Goal: Task Accomplishment & Management: Manage account settings

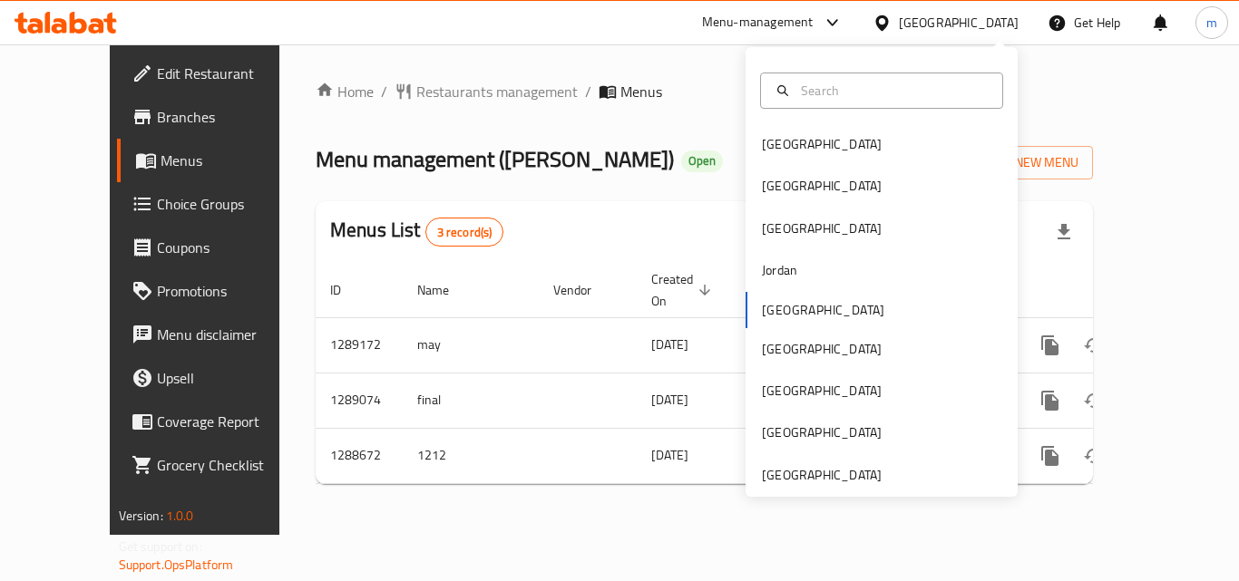
click at [103, 31] on icon at bounding box center [96, 25] width 15 height 15
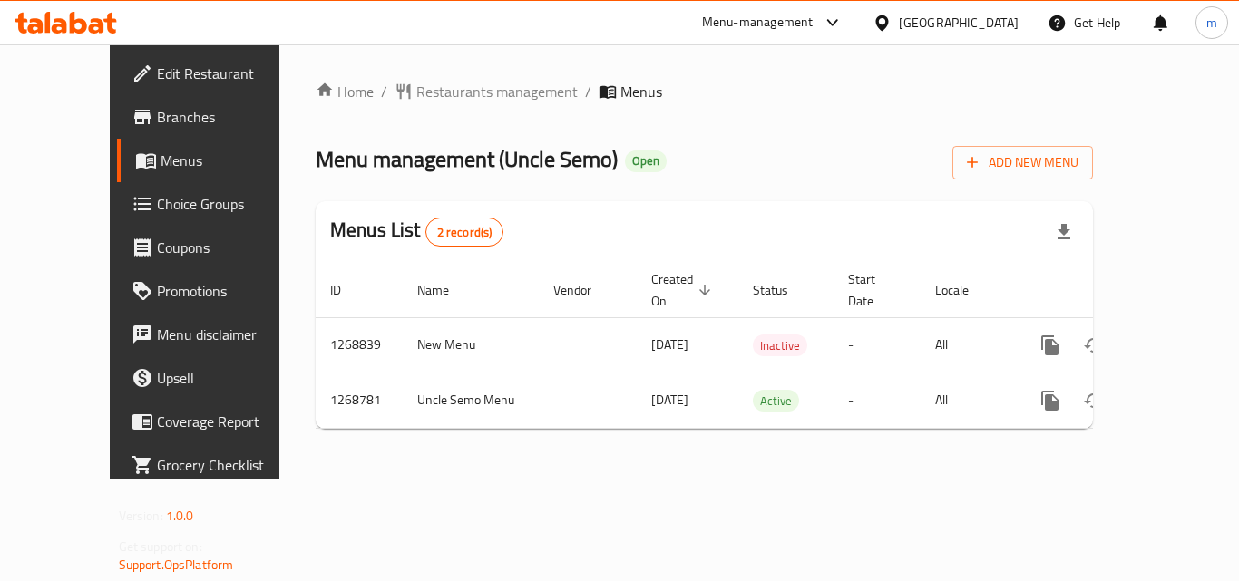
click at [989, 24] on div "[GEOGRAPHIC_DATA]" at bounding box center [959, 23] width 120 height 20
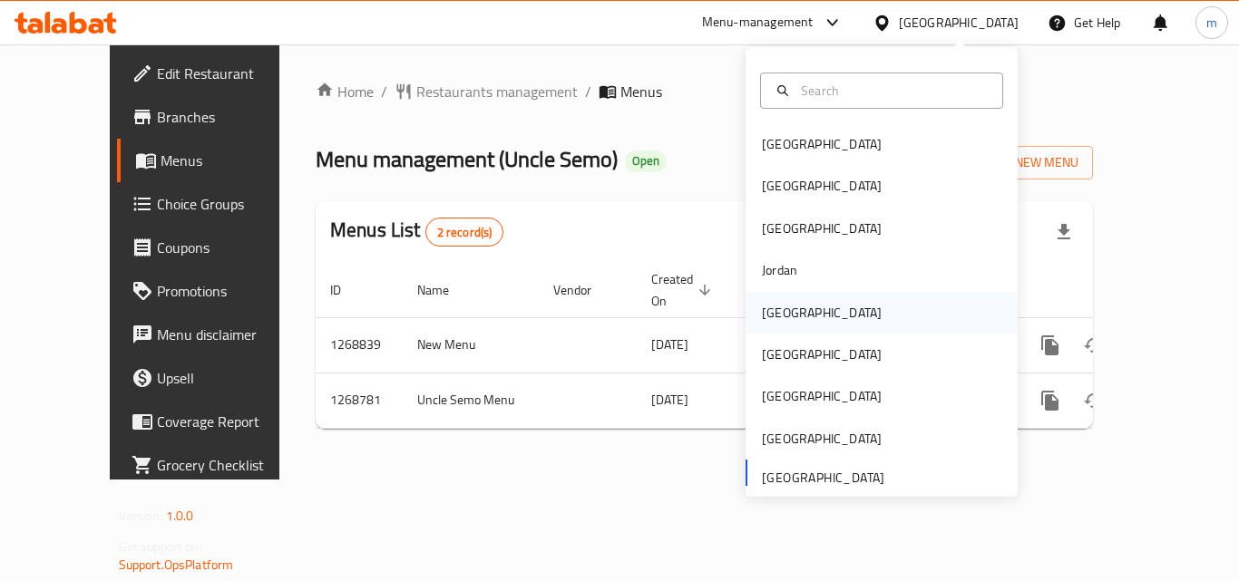
click at [763, 316] on div "[GEOGRAPHIC_DATA]" at bounding box center [822, 313] width 120 height 20
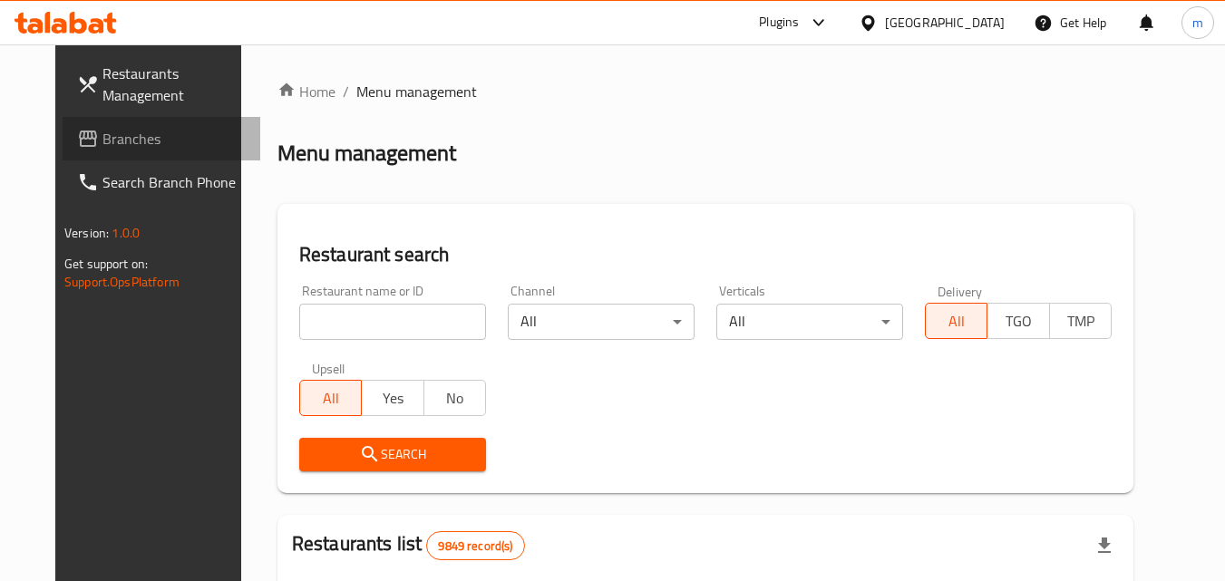
click at [113, 134] on span "Branches" at bounding box center [173, 139] width 143 height 22
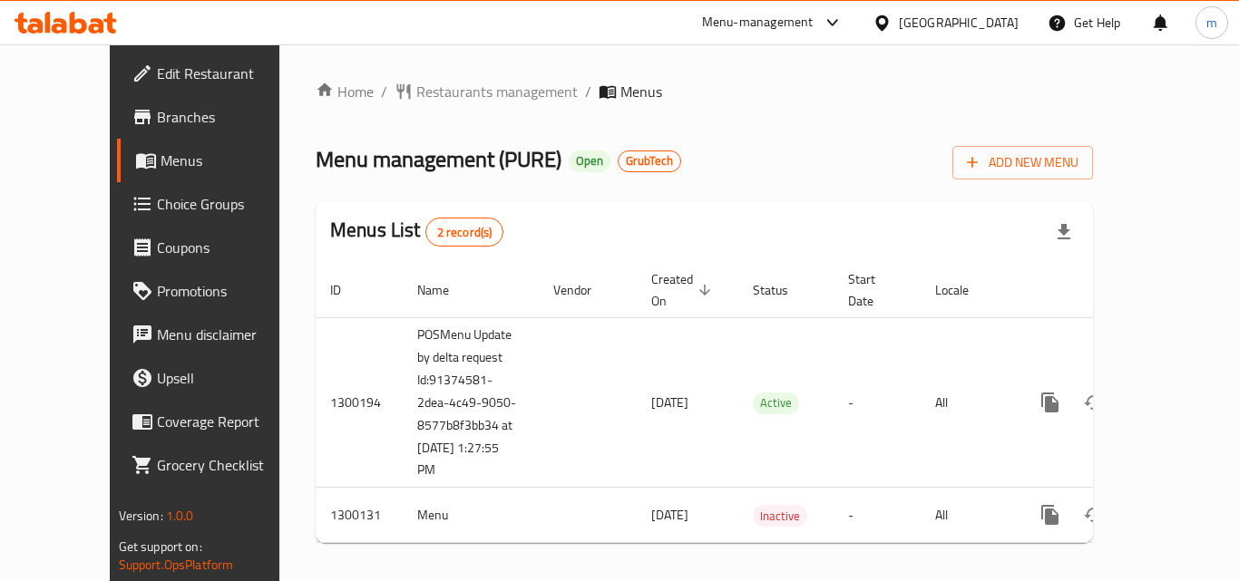
click at [71, 13] on icon at bounding box center [66, 23] width 102 height 22
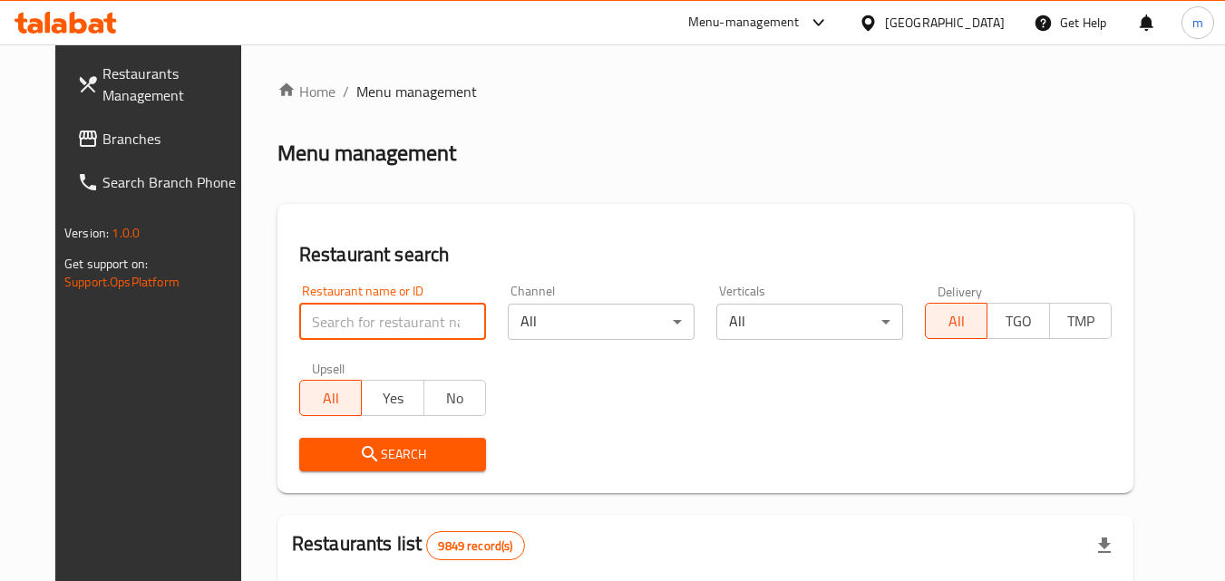
click at [405, 307] on input "search" at bounding box center [392, 322] width 187 height 36
paste input "701631"
type input "701631"
click button "Search" at bounding box center [392, 455] width 187 height 34
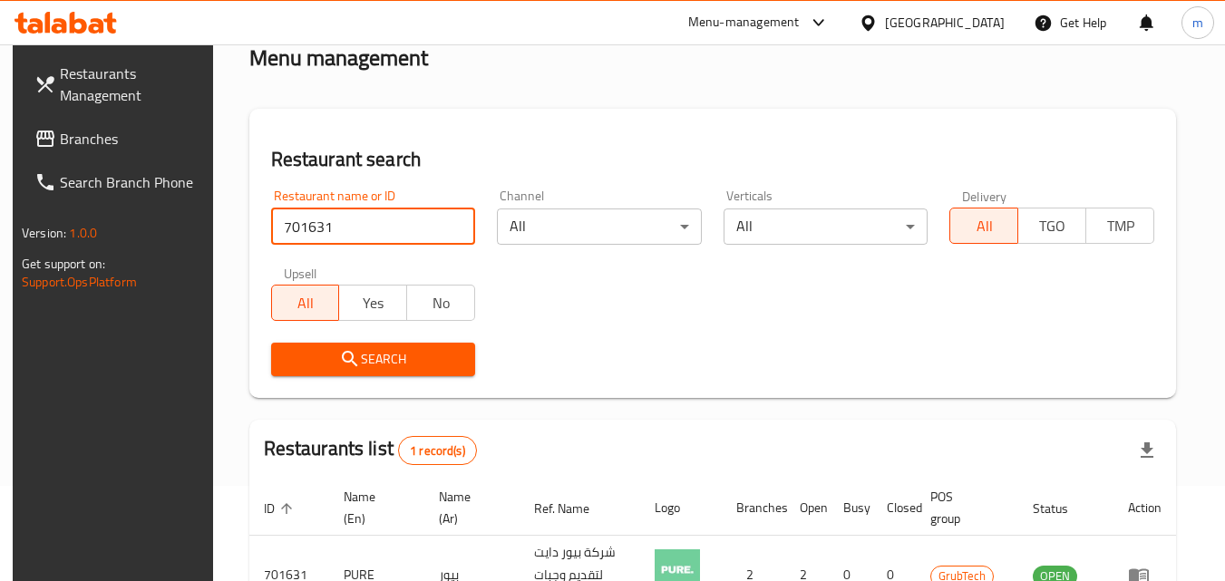
scroll to position [228, 0]
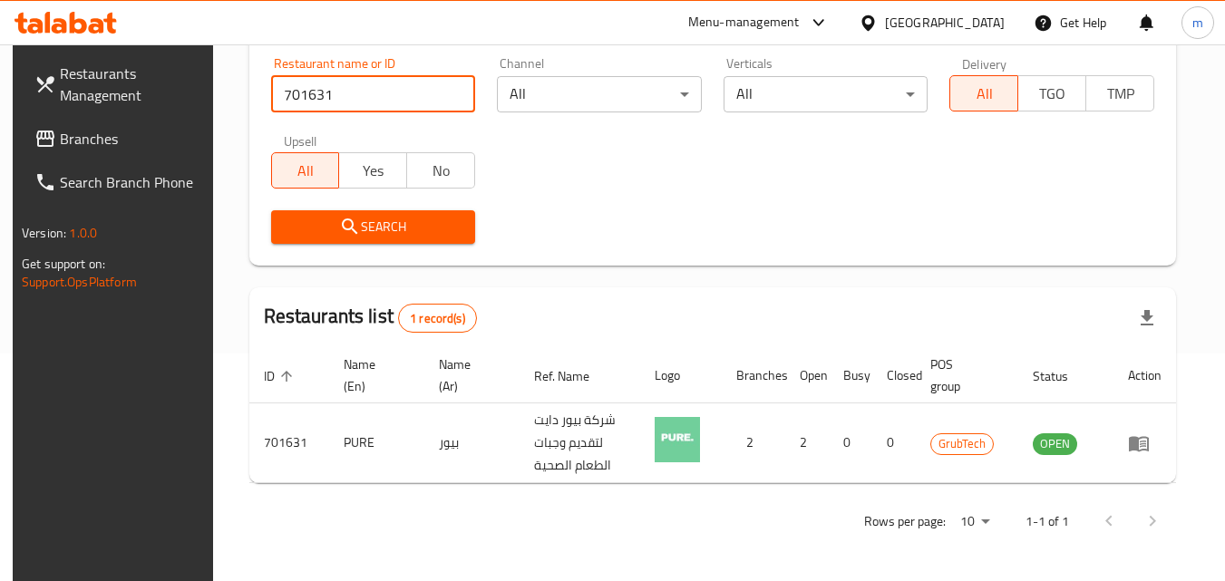
click at [973, 34] on div "[GEOGRAPHIC_DATA]" at bounding box center [931, 23] width 175 height 44
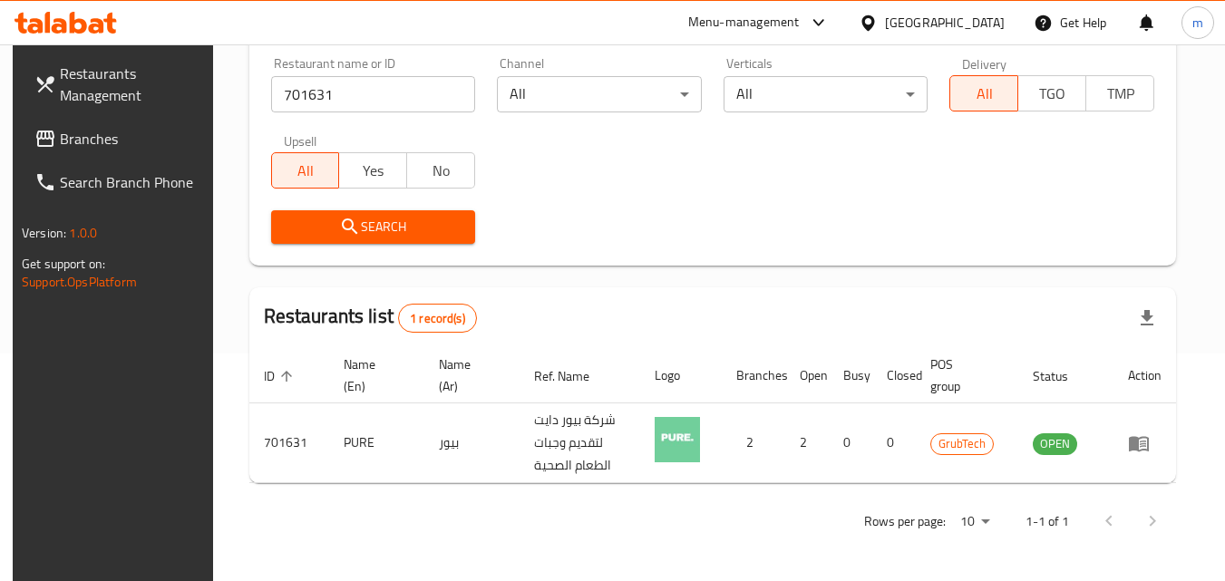
click at [878, 22] on icon at bounding box center [868, 23] width 19 height 19
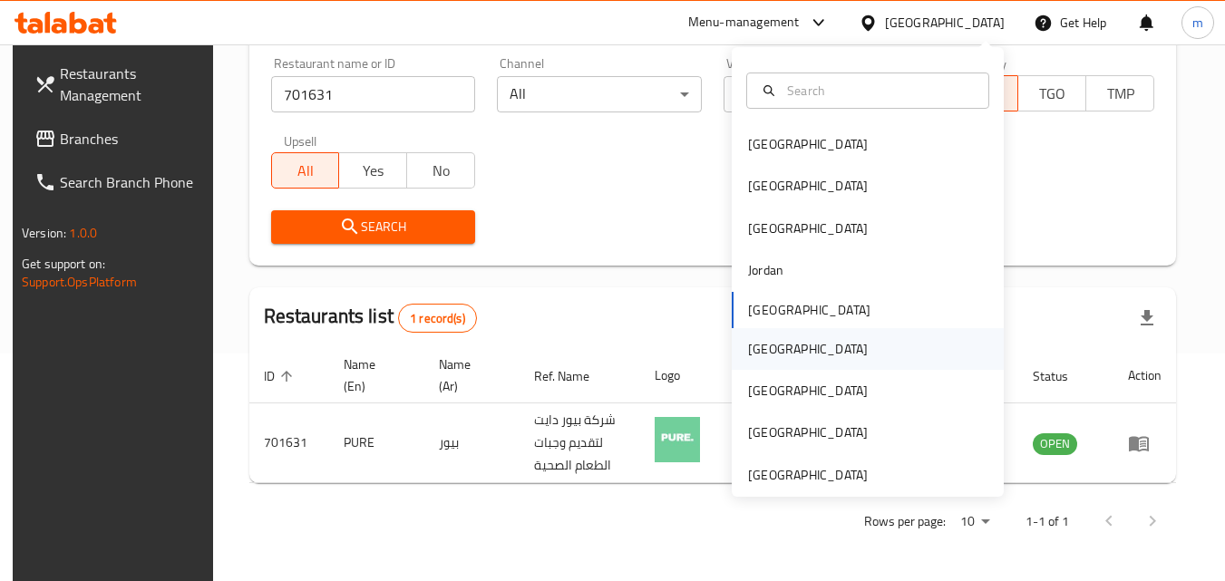
click at [751, 361] on div "[GEOGRAPHIC_DATA]" at bounding box center [808, 349] width 149 height 42
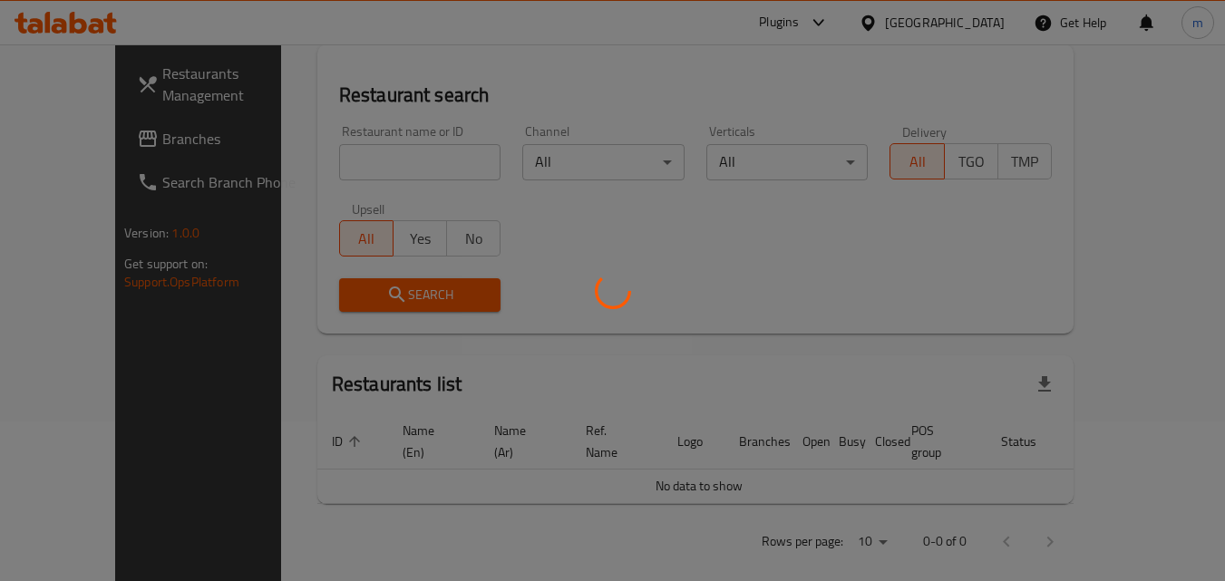
scroll to position [228, 0]
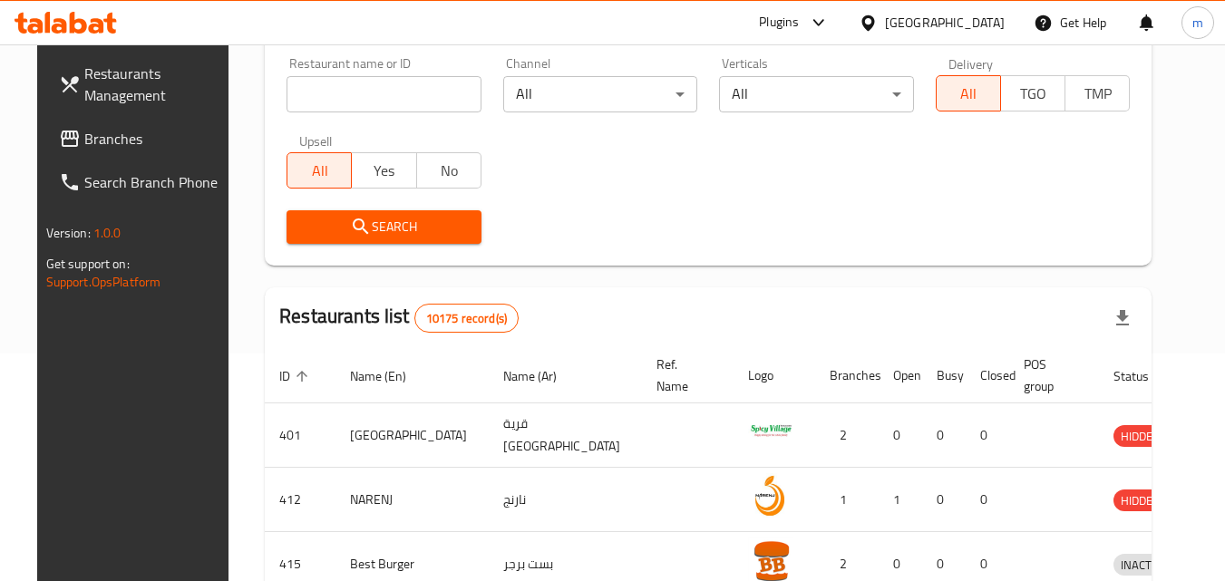
drag, startPoint x: 83, startPoint y: 136, endPoint x: 31, endPoint y: 123, distance: 53.2
click at [84, 136] on span "Branches" at bounding box center [155, 139] width 143 height 22
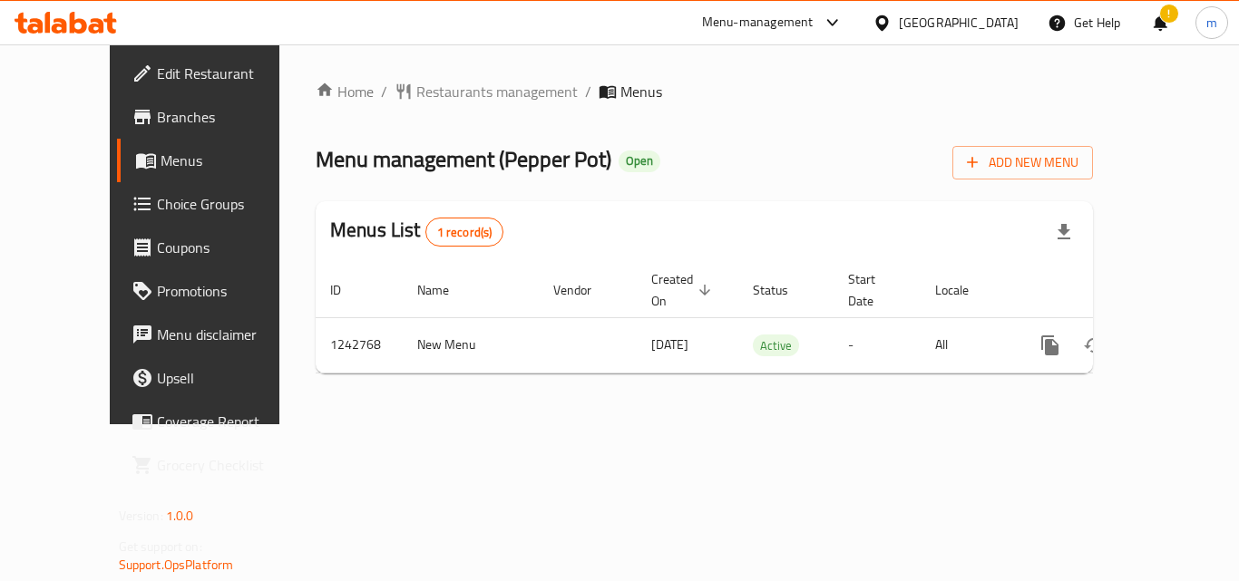
click at [996, 31] on div "[GEOGRAPHIC_DATA]" at bounding box center [959, 23] width 120 height 20
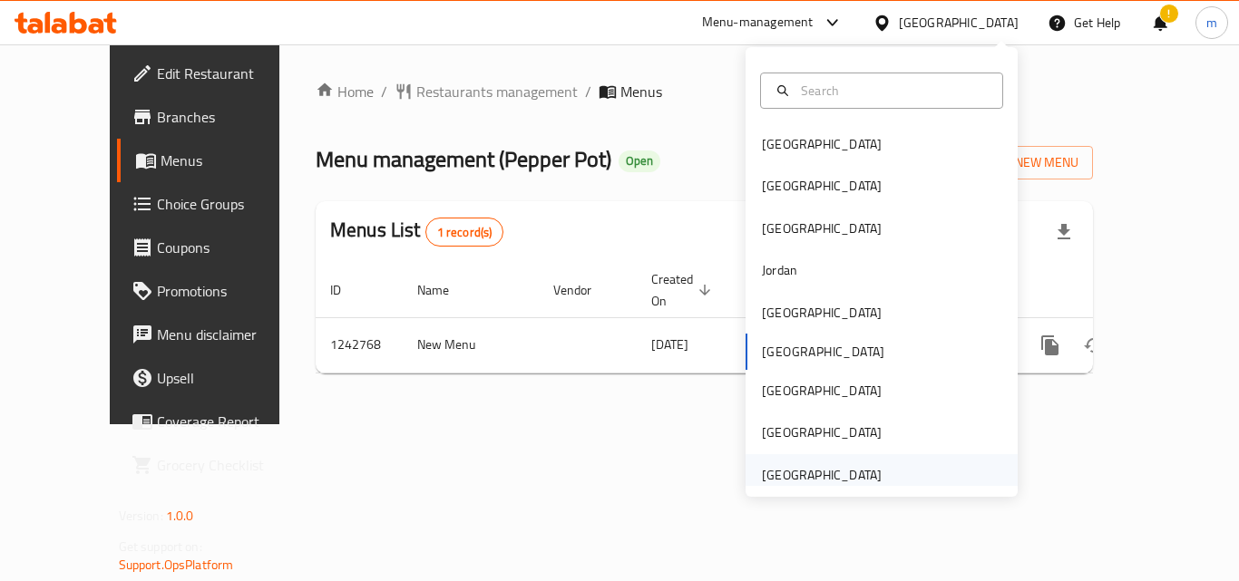
click at [811, 466] on div "United Arab Emirates" at bounding box center [822, 475] width 120 height 20
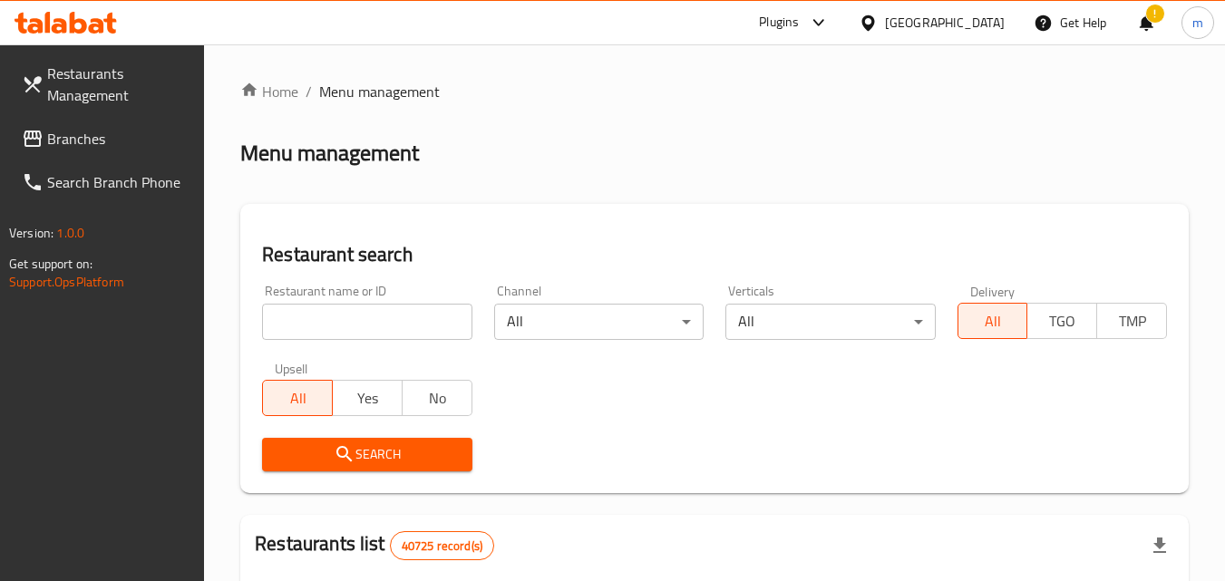
click at [132, 140] on span "Branches" at bounding box center [118, 139] width 143 height 22
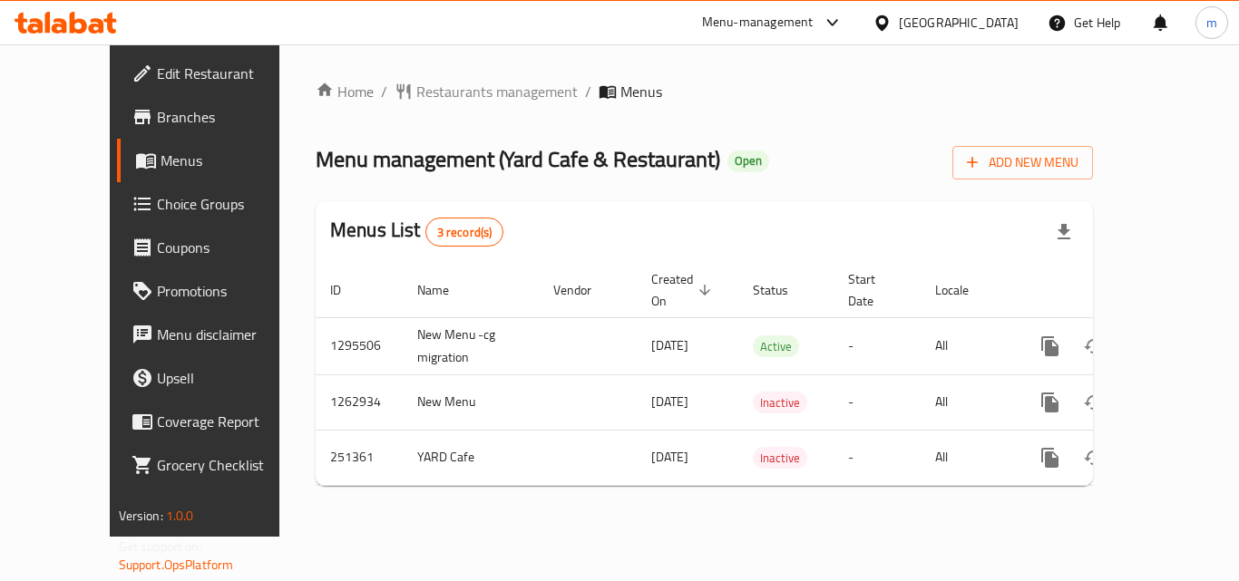
click at [140, 22] on div "Menu-management United Arab Emirates Get Help m" at bounding box center [619, 23] width 1239 height 44
click at [88, 31] on icon at bounding box center [66, 23] width 102 height 22
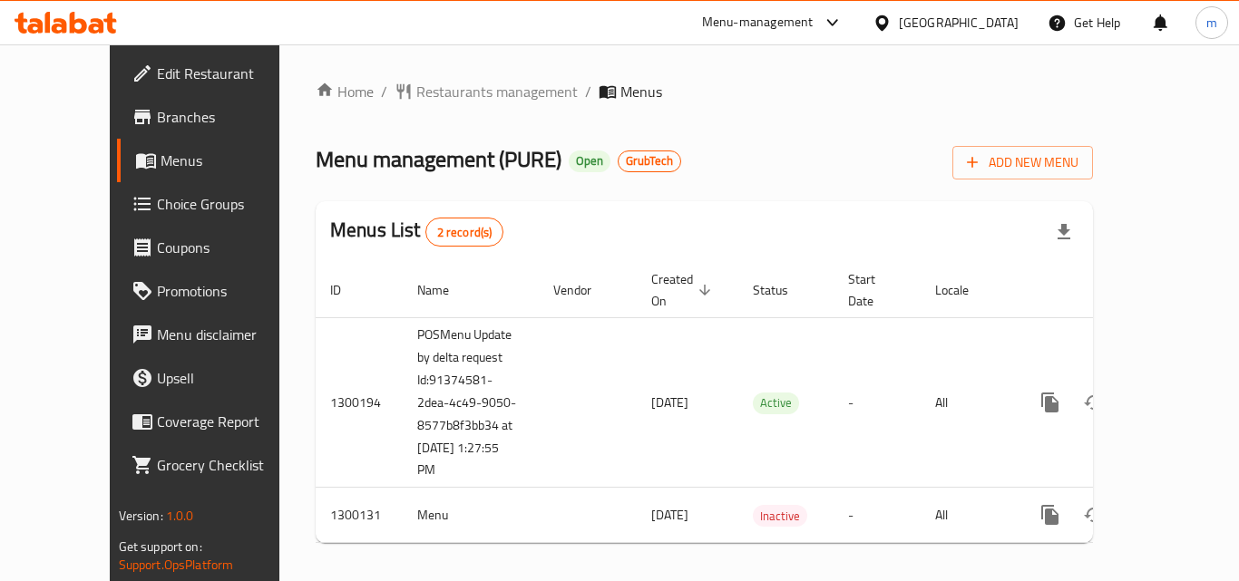
click at [73, 26] on icon at bounding box center [78, 23] width 17 height 22
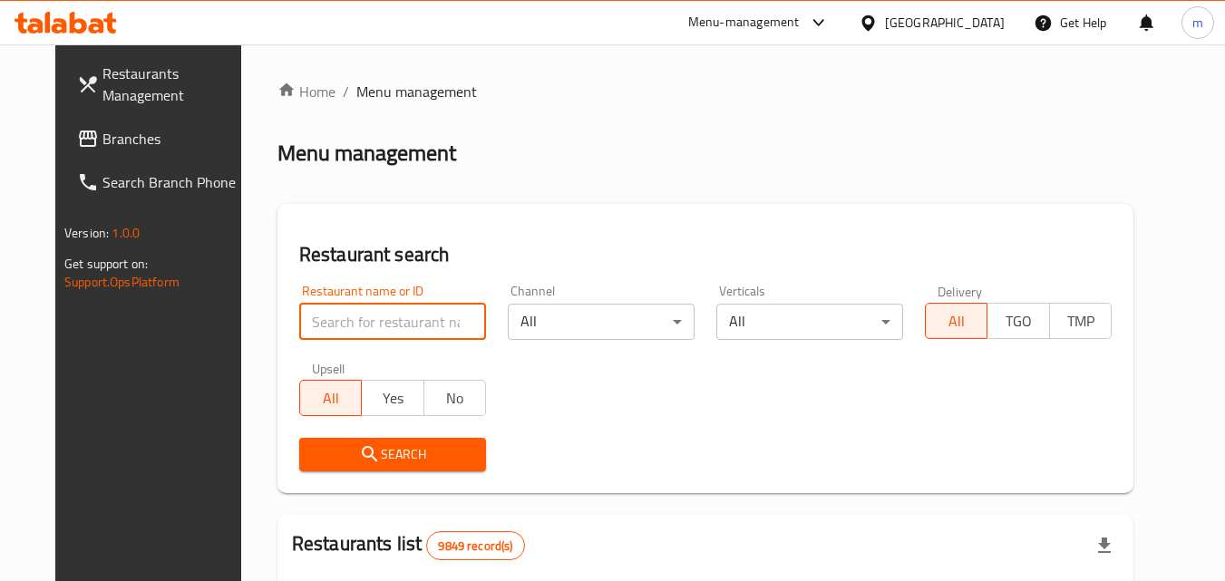
click at [348, 313] on input "search" at bounding box center [392, 322] width 187 height 36
paste input "701631"
type input "701631"
click button "Search" at bounding box center [392, 455] width 187 height 34
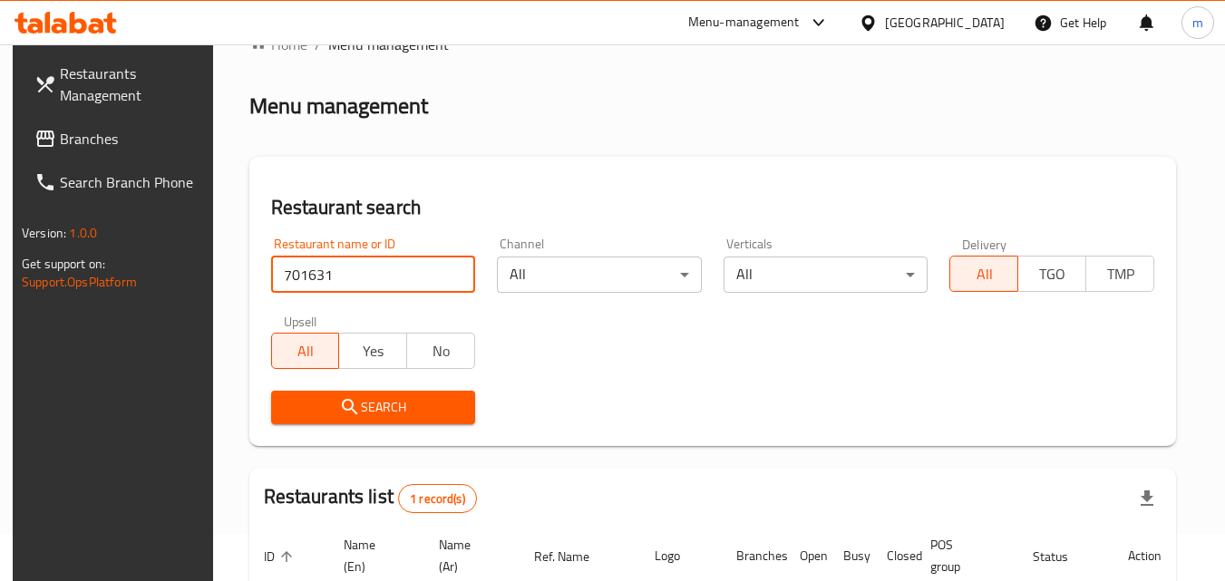
scroll to position [137, 0]
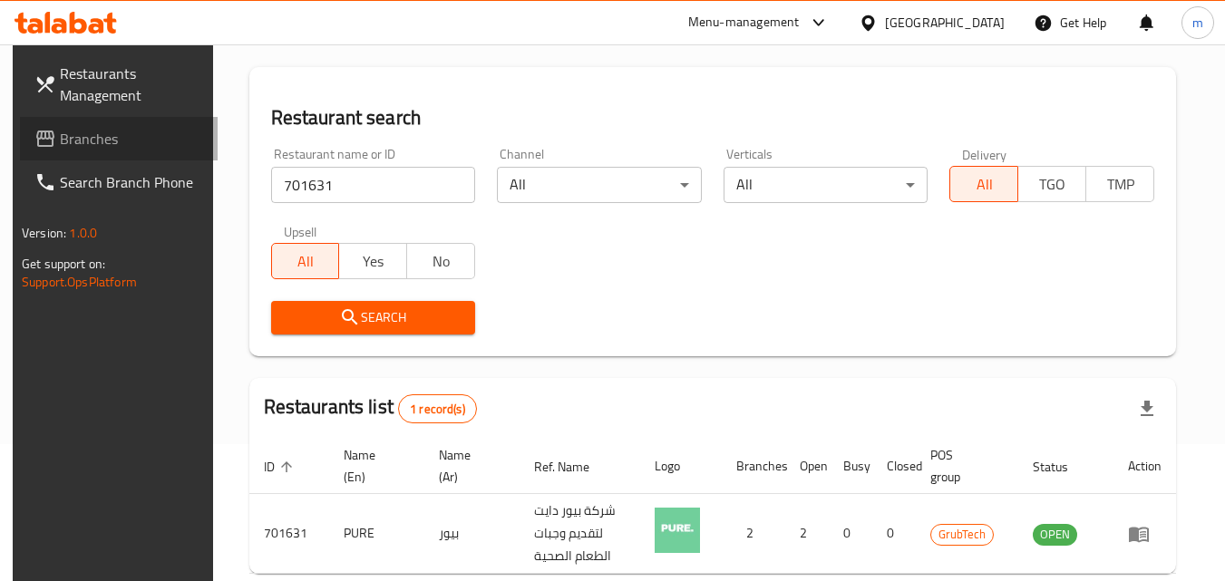
click at [113, 148] on span "Branches" at bounding box center [131, 139] width 143 height 22
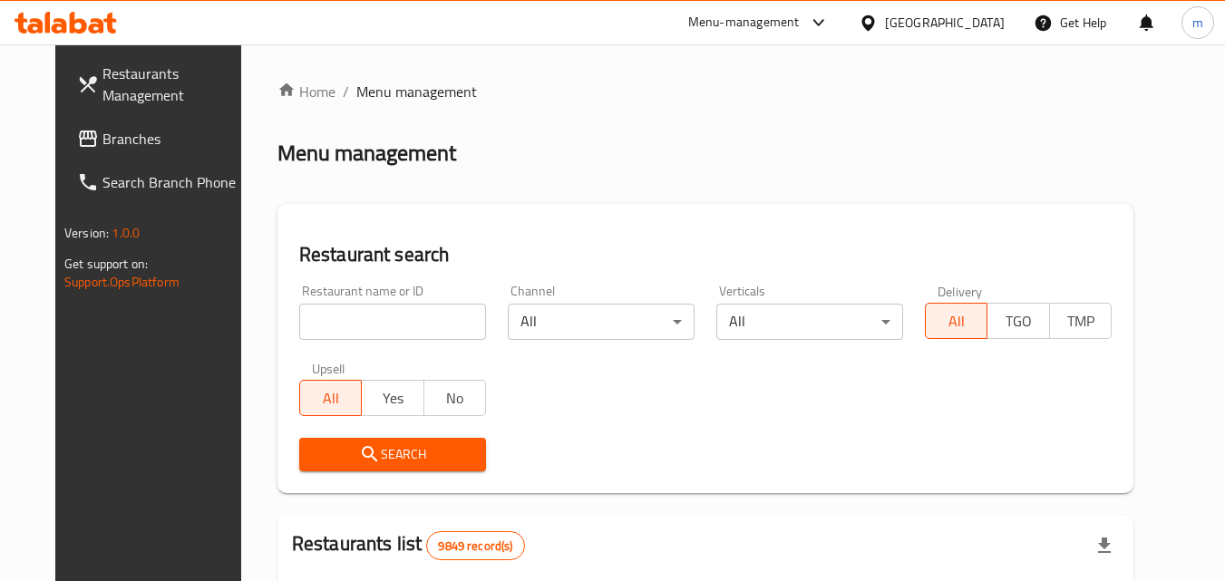
click at [83, 27] on icon at bounding box center [78, 23] width 17 height 22
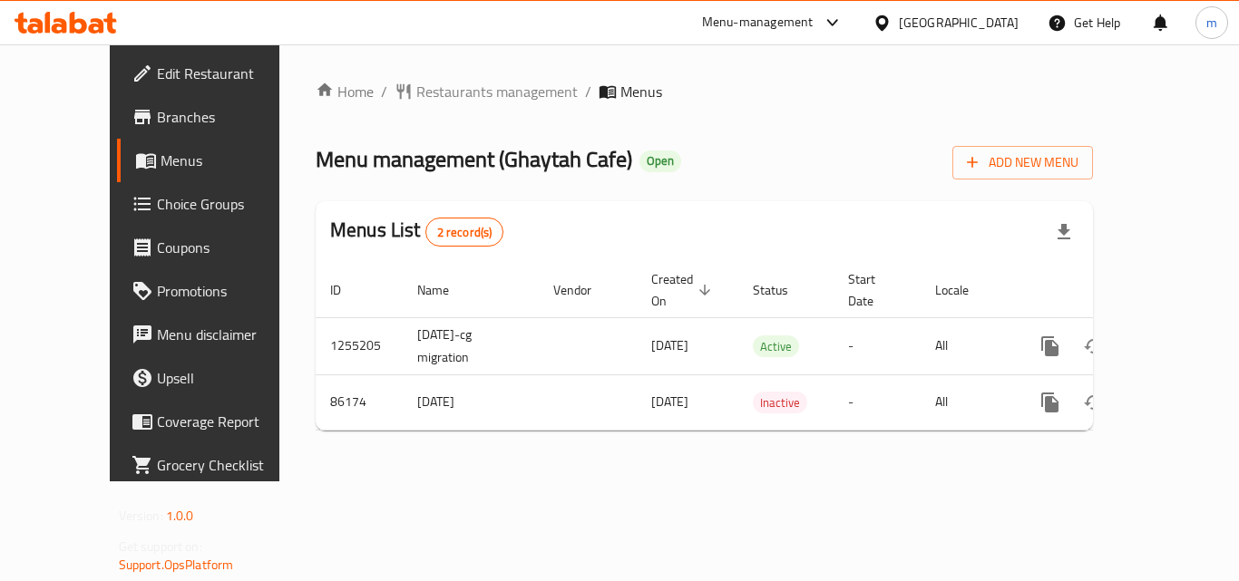
click at [79, 20] on icon at bounding box center [78, 23] width 17 height 22
click at [54, 28] on icon at bounding box center [59, 25] width 15 height 15
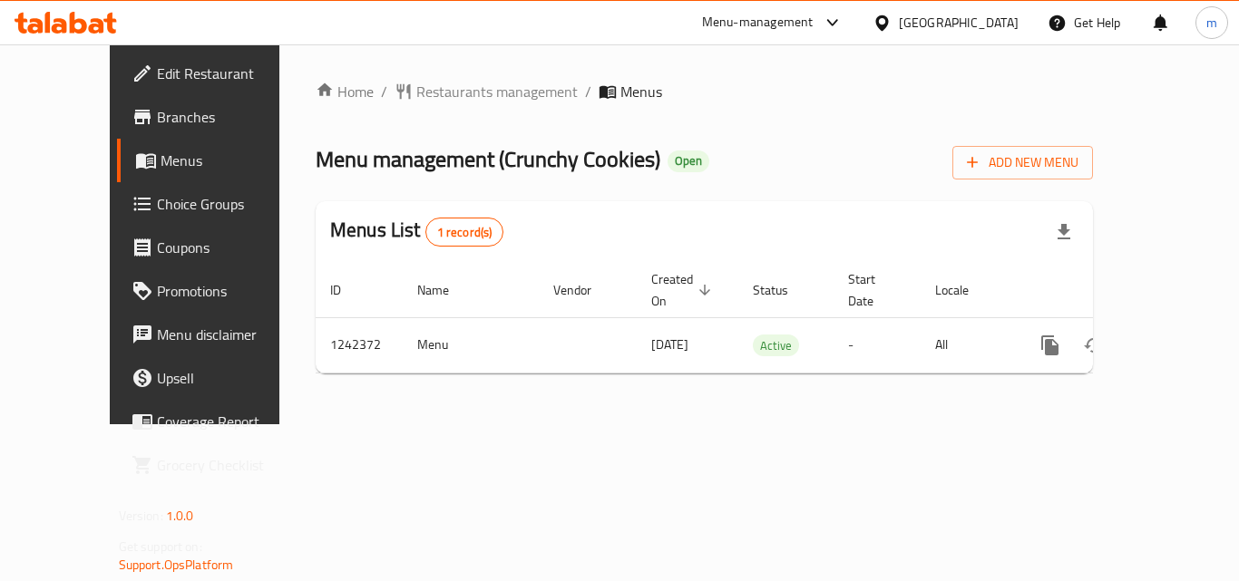
click at [109, 24] on icon at bounding box center [109, 23] width 13 height 21
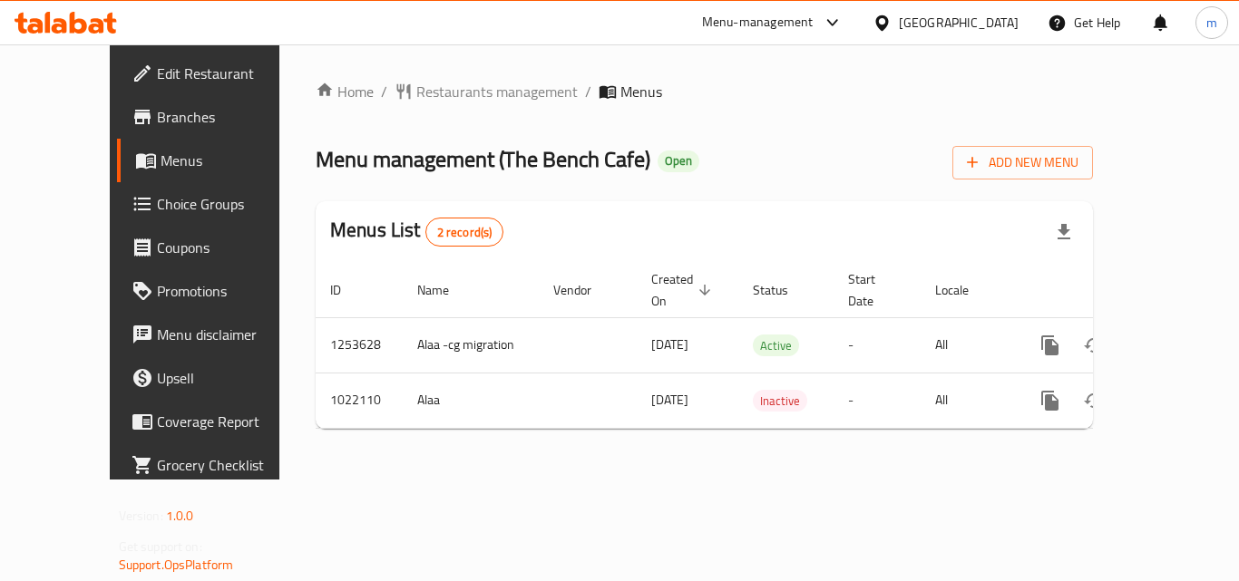
click at [98, 43] on div "Menu-management [GEOGRAPHIC_DATA] Get Help m" at bounding box center [619, 23] width 1239 height 44
click at [54, 17] on icon at bounding box center [66, 23] width 102 height 22
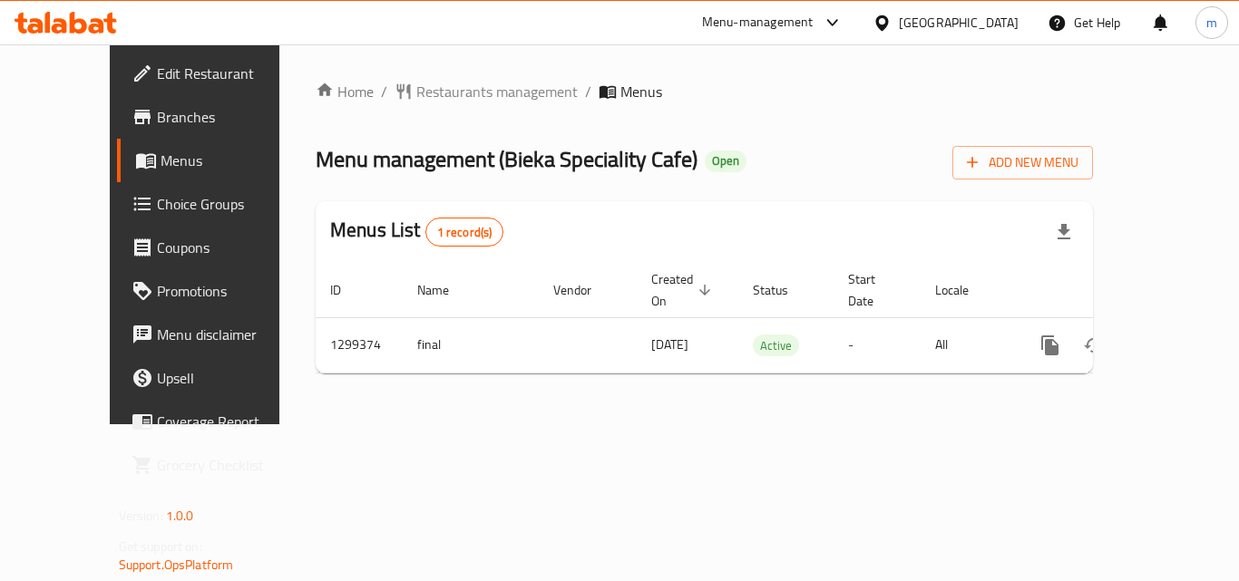
click at [101, 20] on icon at bounding box center [96, 25] width 15 height 15
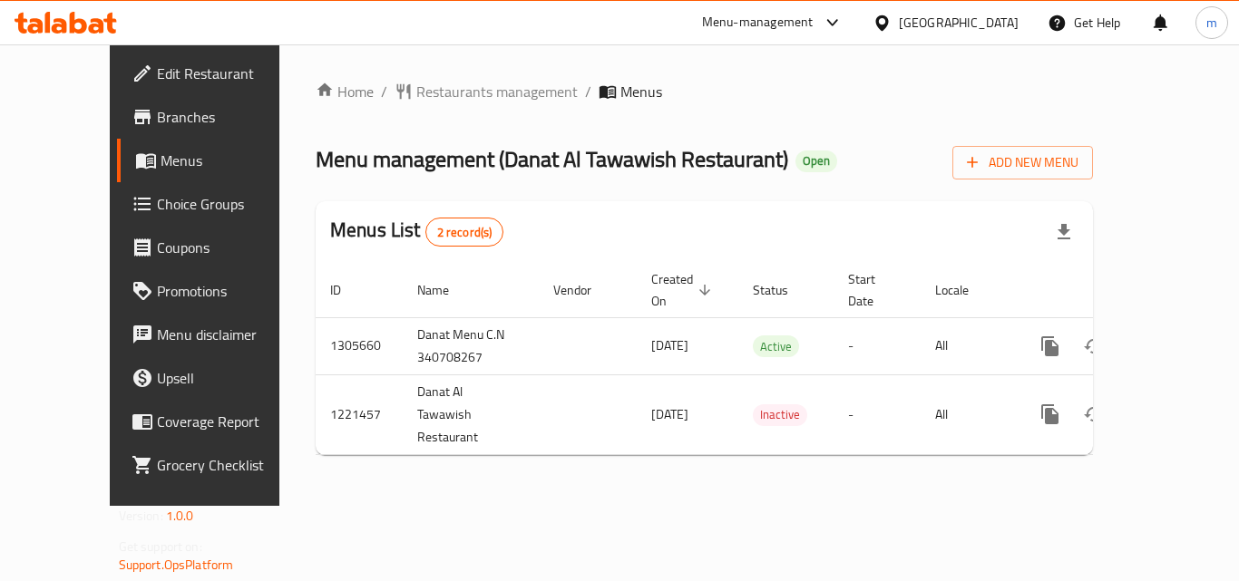
click at [581, 163] on span "Menu management ( Danat Al Tawawish Restaurant )" at bounding box center [552, 159] width 473 height 41
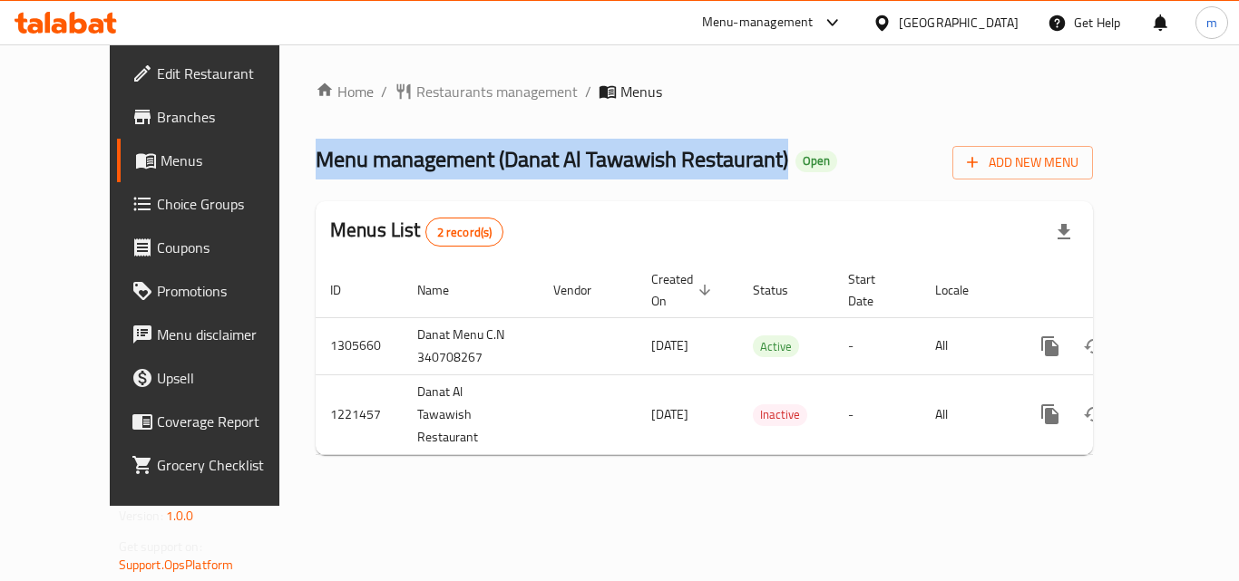
click at [581, 163] on span "Menu management ( Danat Al Tawawish Restaurant )" at bounding box center [552, 159] width 473 height 41
copy span "Menu management ( Danat Al Tawawish Restaurant )"
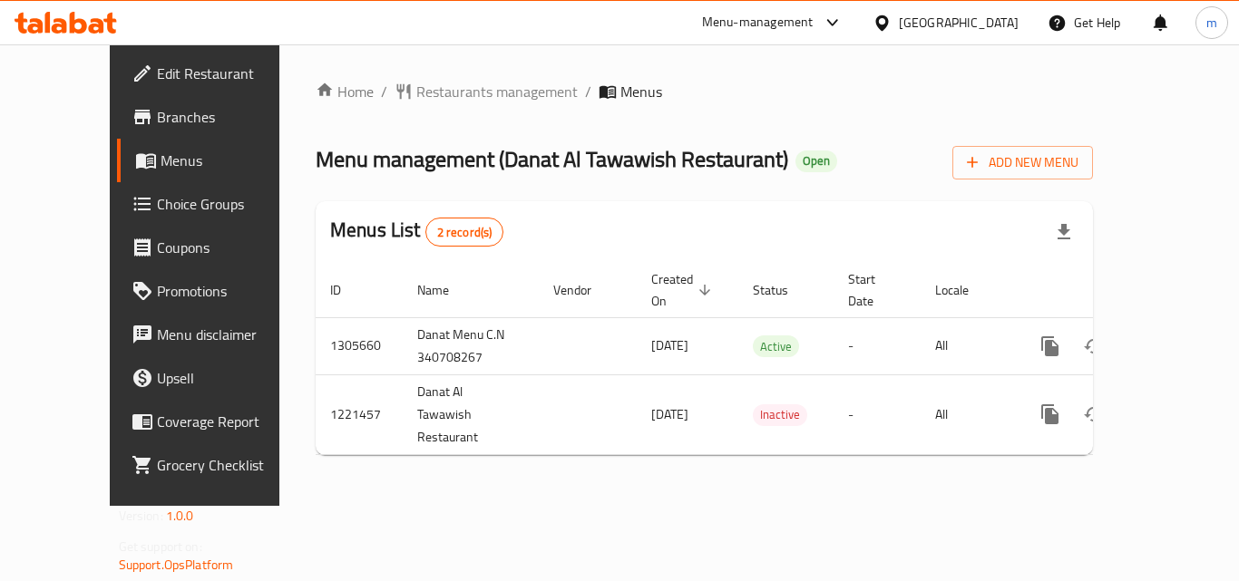
click at [976, 34] on div "Bahrain" at bounding box center [945, 23] width 175 height 44
click at [964, 34] on div "Bahrain" at bounding box center [945, 23] width 175 height 44
click at [892, 25] on icon at bounding box center [882, 23] width 19 height 19
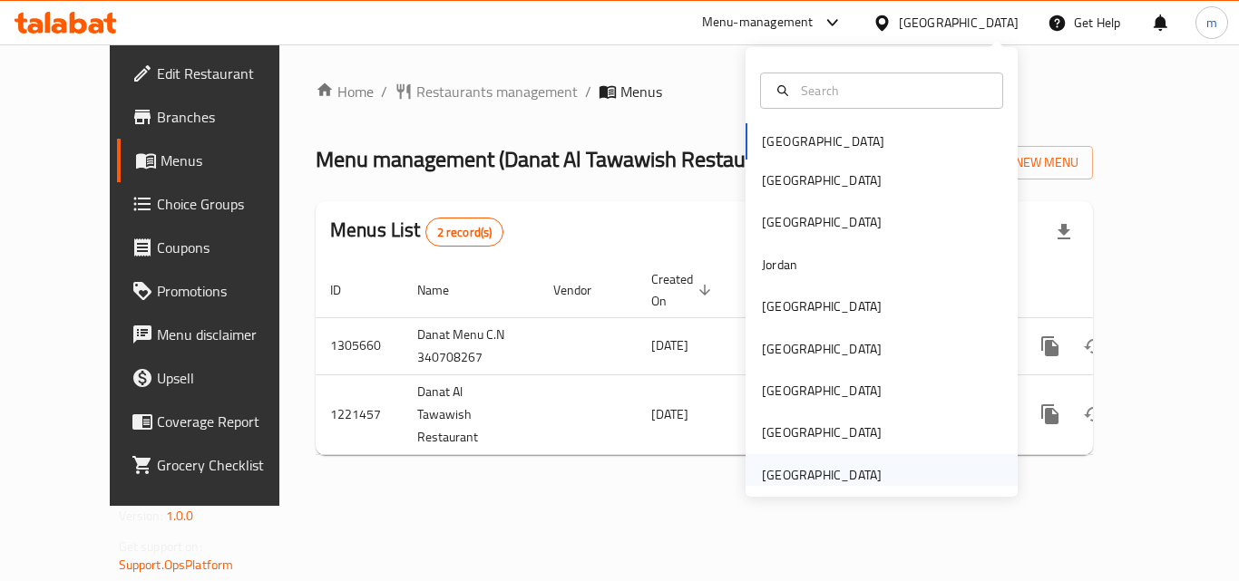
click at [808, 467] on div "[GEOGRAPHIC_DATA]" at bounding box center [822, 475] width 120 height 20
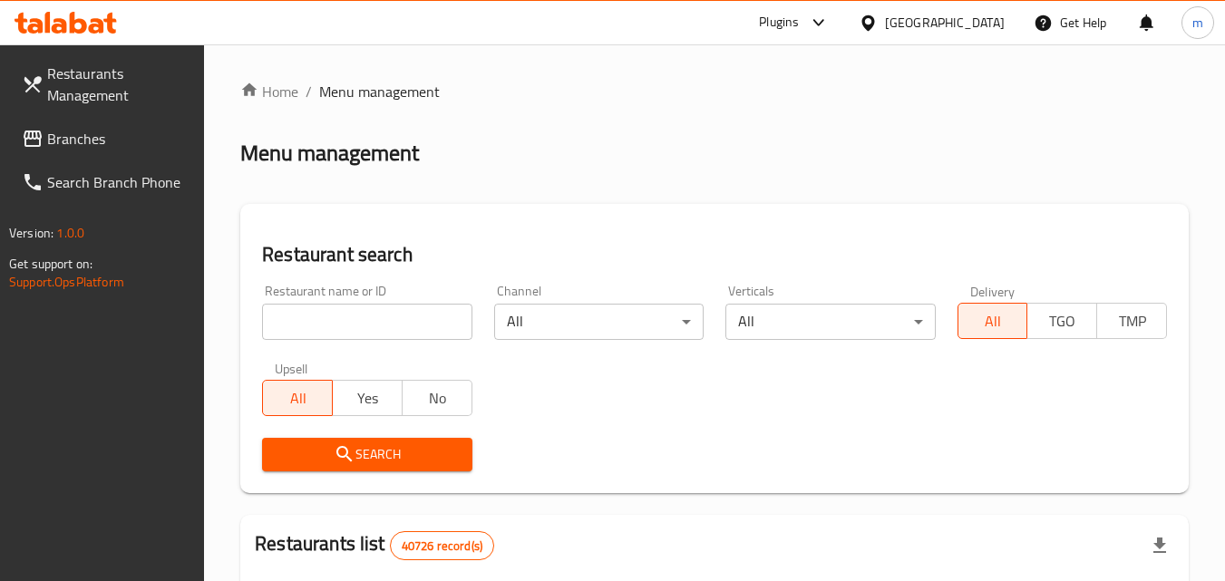
click at [94, 136] on span "Branches" at bounding box center [118, 139] width 143 height 22
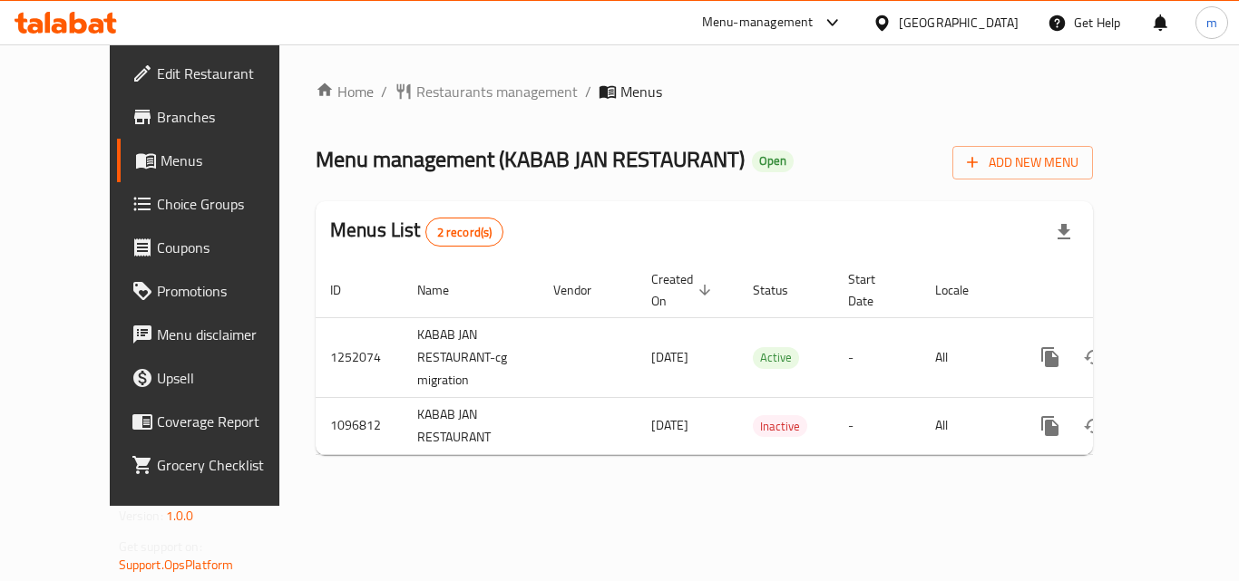
click at [159, 30] on div "Menu-management United Arab Emirates Get Help m" at bounding box center [619, 23] width 1239 height 44
click at [92, 17] on icon at bounding box center [66, 23] width 102 height 22
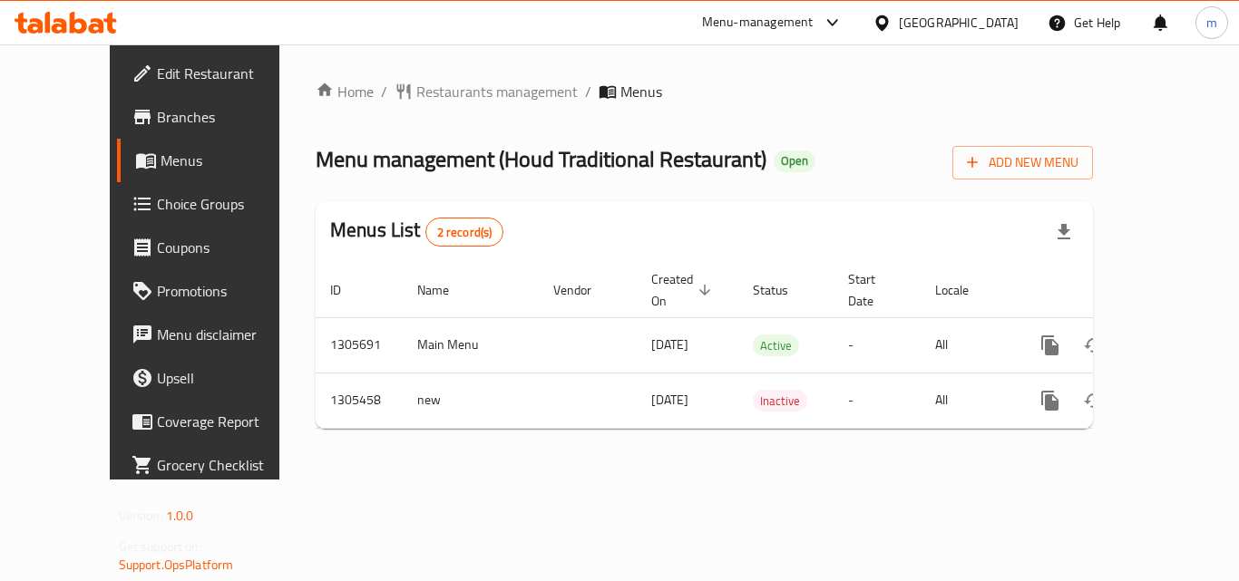
click at [125, 23] on div at bounding box center [66, 23] width 132 height 36
click at [70, 23] on icon at bounding box center [78, 23] width 17 height 22
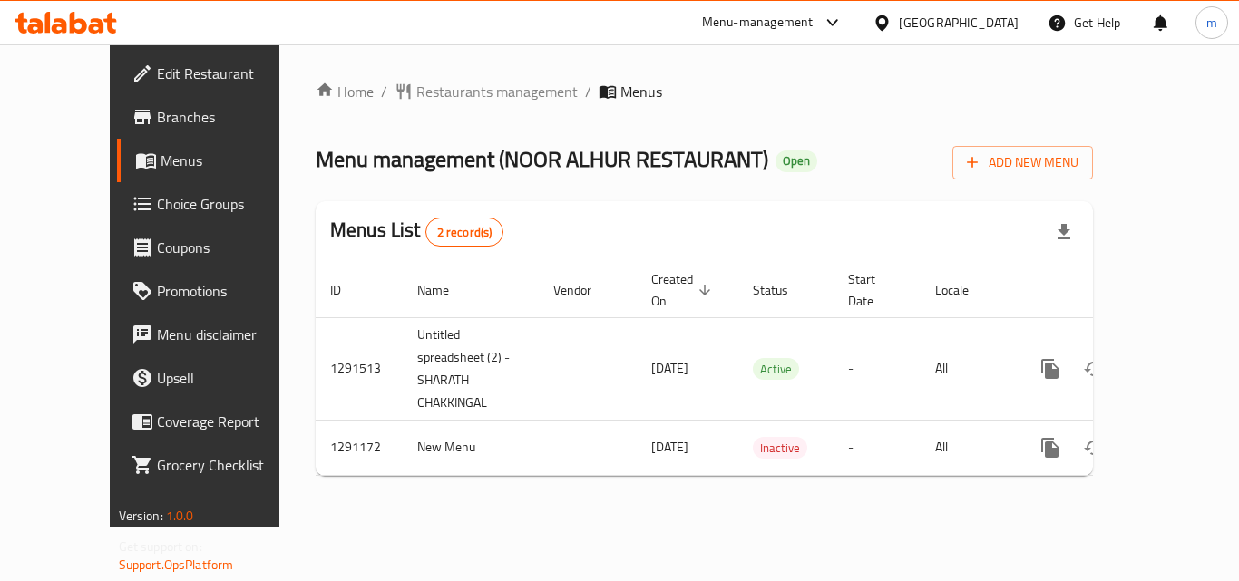
click at [86, 23] on icon at bounding box center [78, 23] width 17 height 22
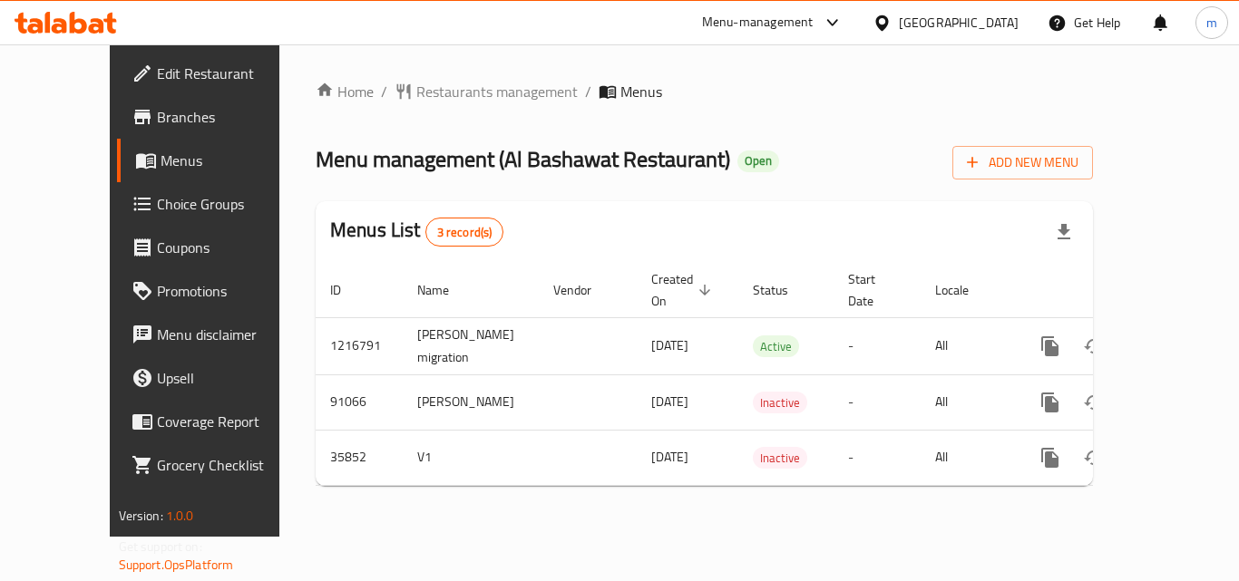
click at [108, 11] on div at bounding box center [66, 23] width 132 height 36
click at [84, 31] on icon at bounding box center [78, 23] width 17 height 22
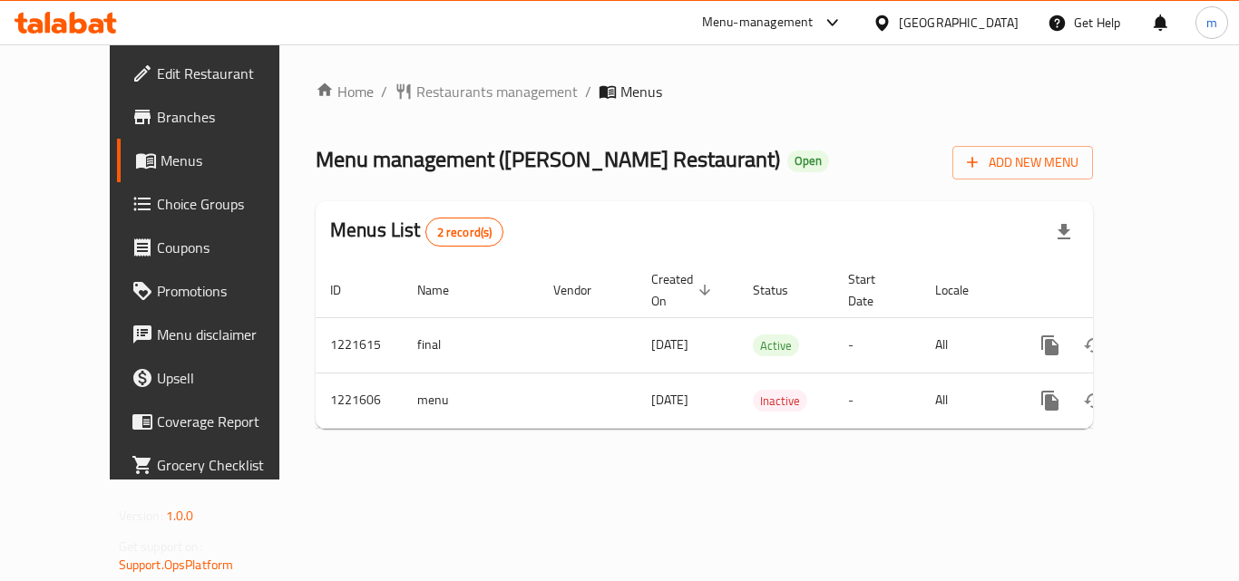
click at [157, 66] on span "Edit Restaurant" at bounding box center [229, 74] width 145 height 22
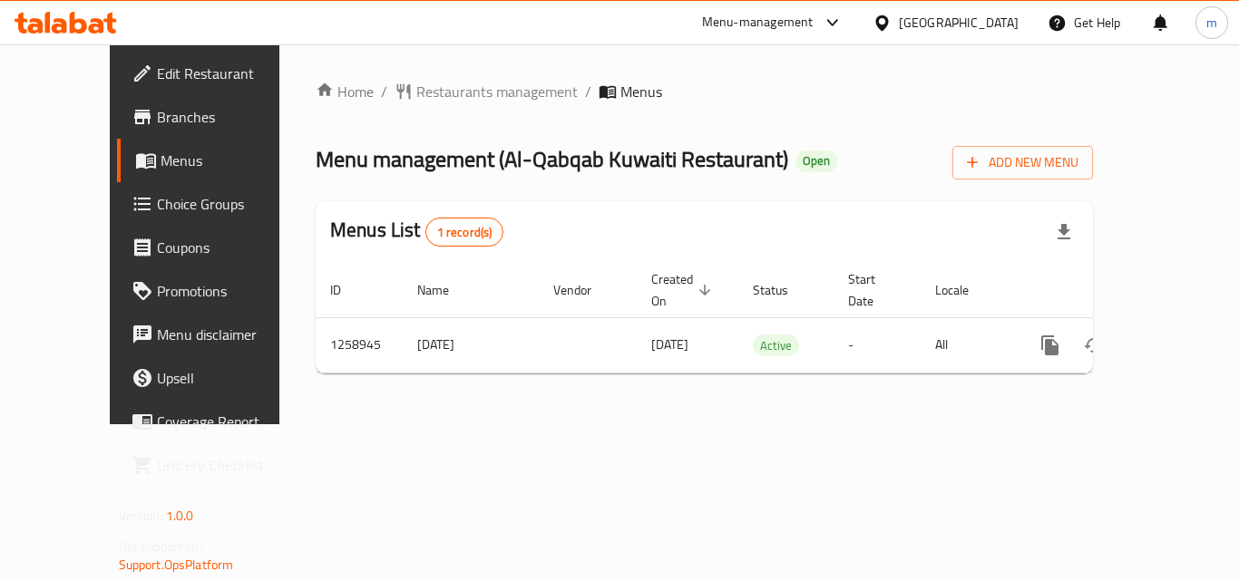
click at [892, 24] on icon at bounding box center [882, 23] width 19 height 19
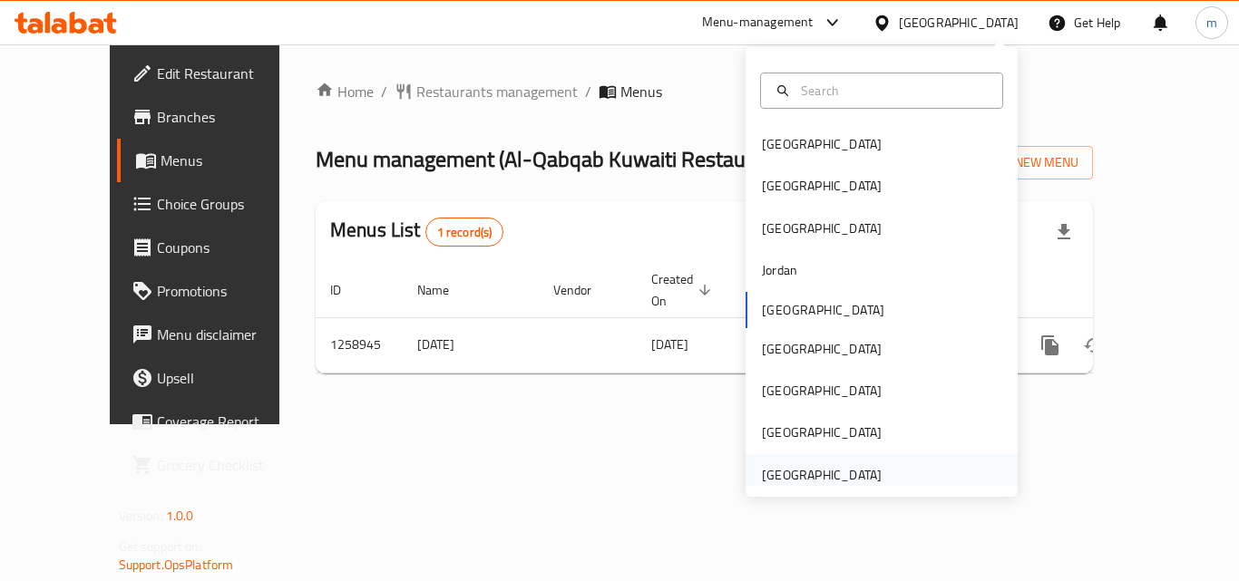
click at [784, 477] on div "[GEOGRAPHIC_DATA]" at bounding box center [822, 475] width 120 height 20
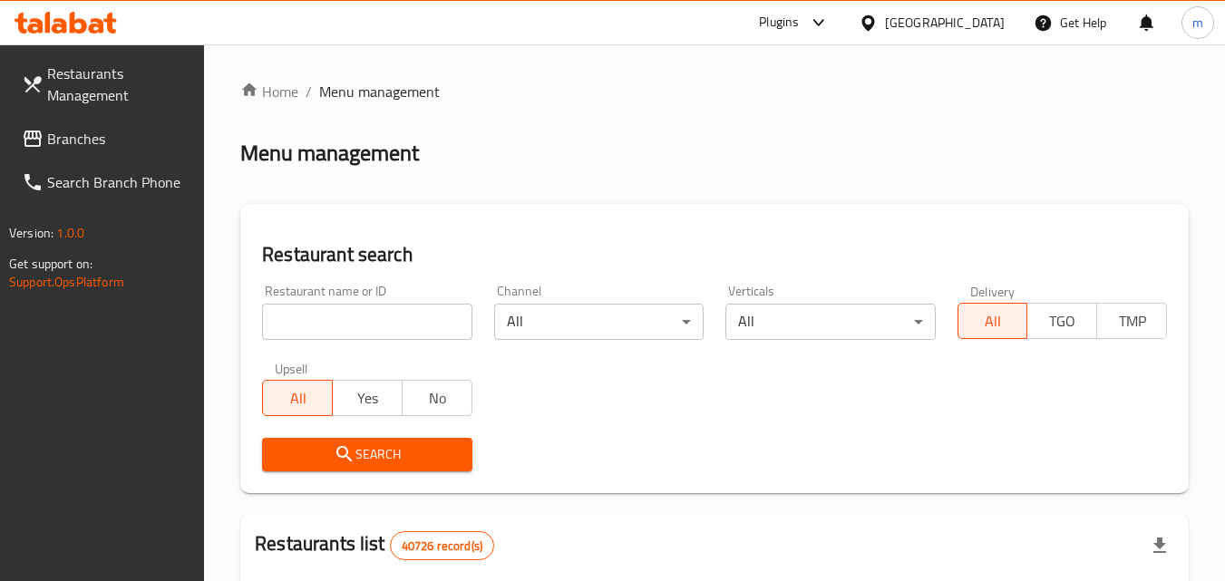
click at [65, 142] on span "Branches" at bounding box center [118, 139] width 143 height 22
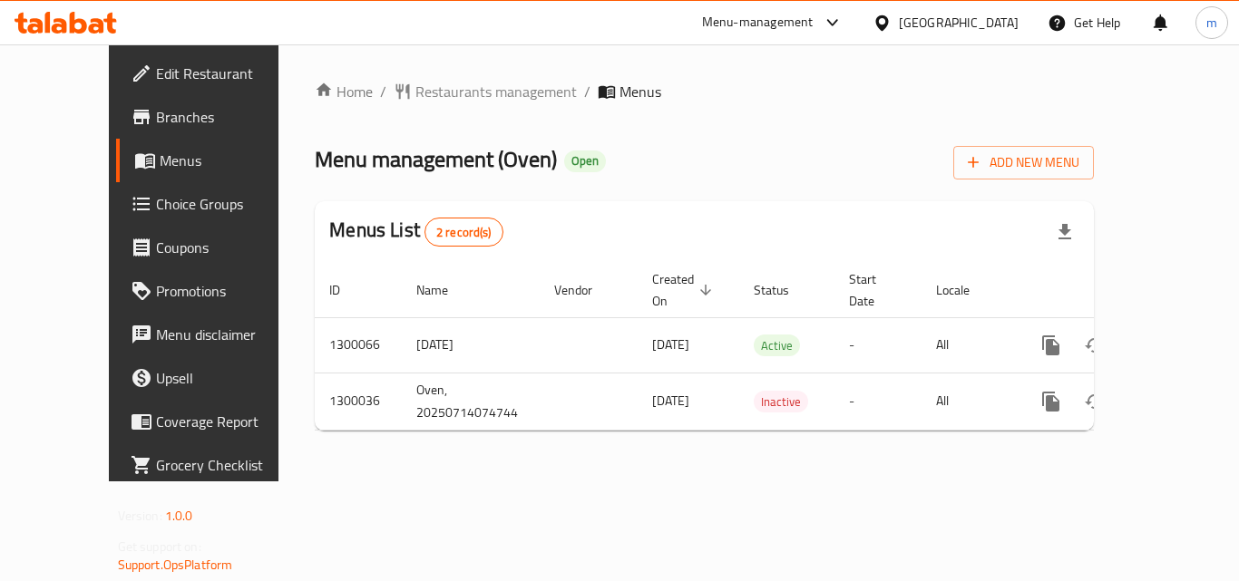
click at [156, 66] on span "Edit Restaurant" at bounding box center [228, 74] width 145 height 22
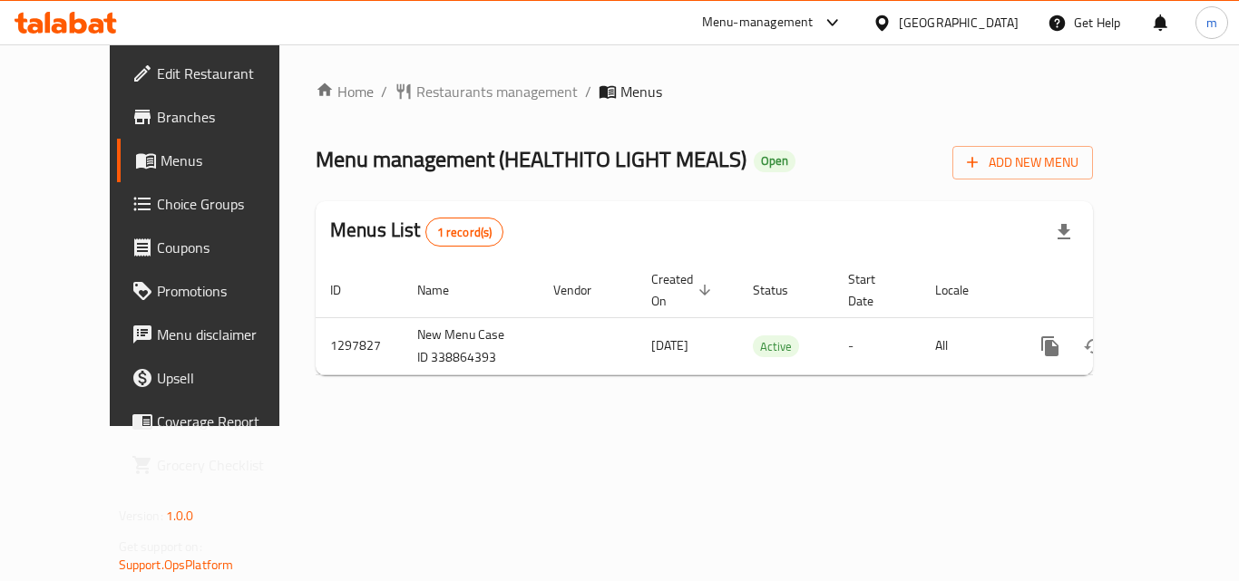
click at [157, 204] on span "Choice Groups" at bounding box center [229, 204] width 145 height 22
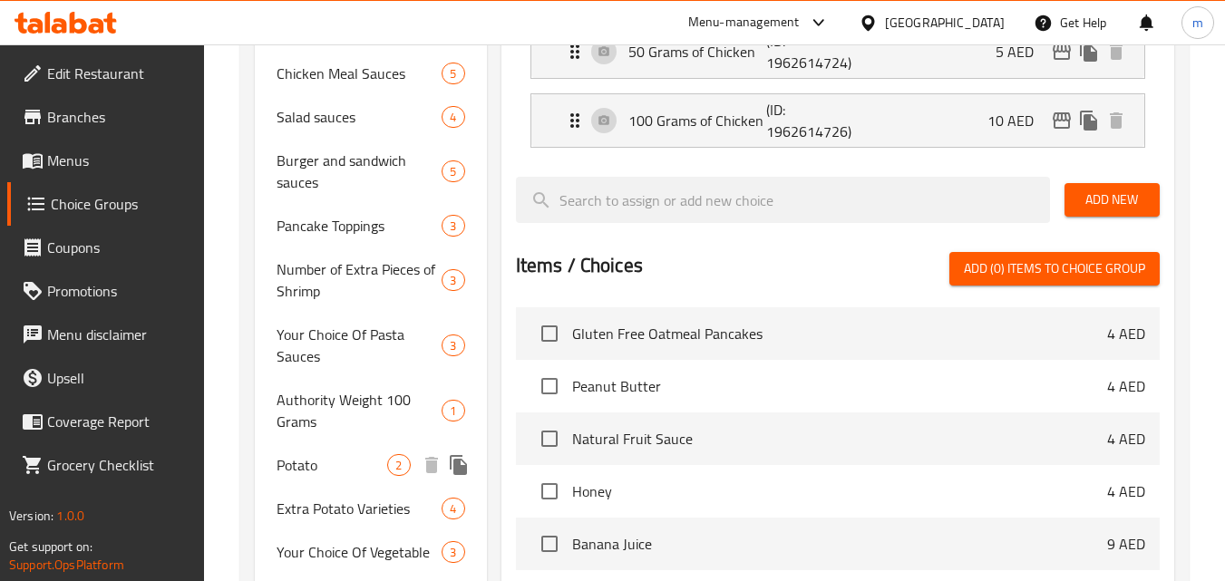
scroll to position [515, 0]
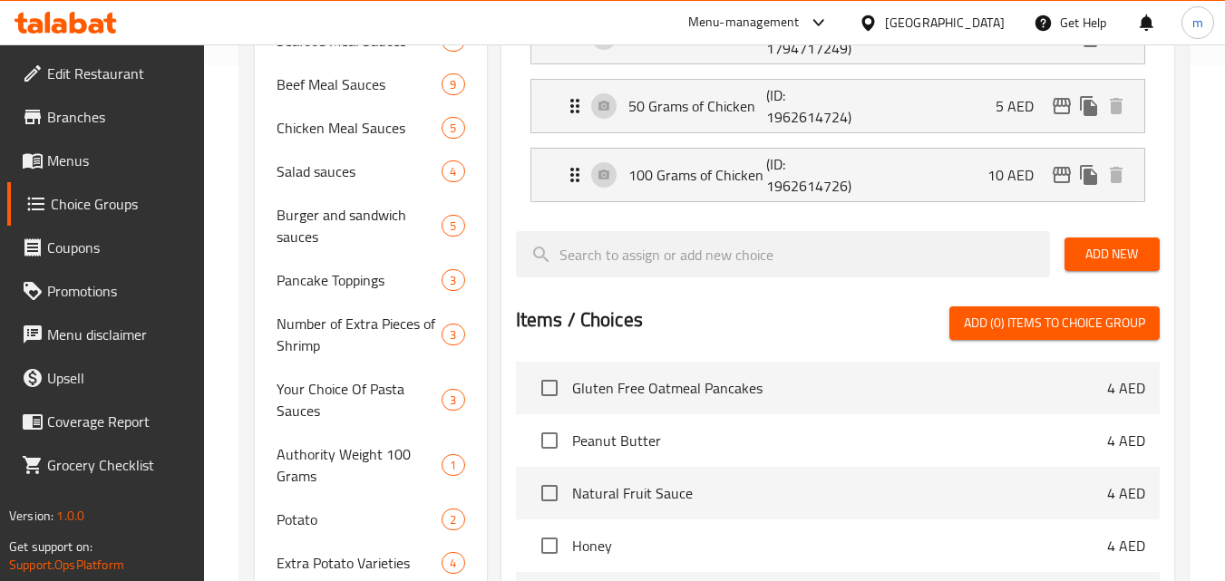
click at [50, 13] on icon at bounding box center [47, 22] width 5 height 21
